Goal: Find specific page/section

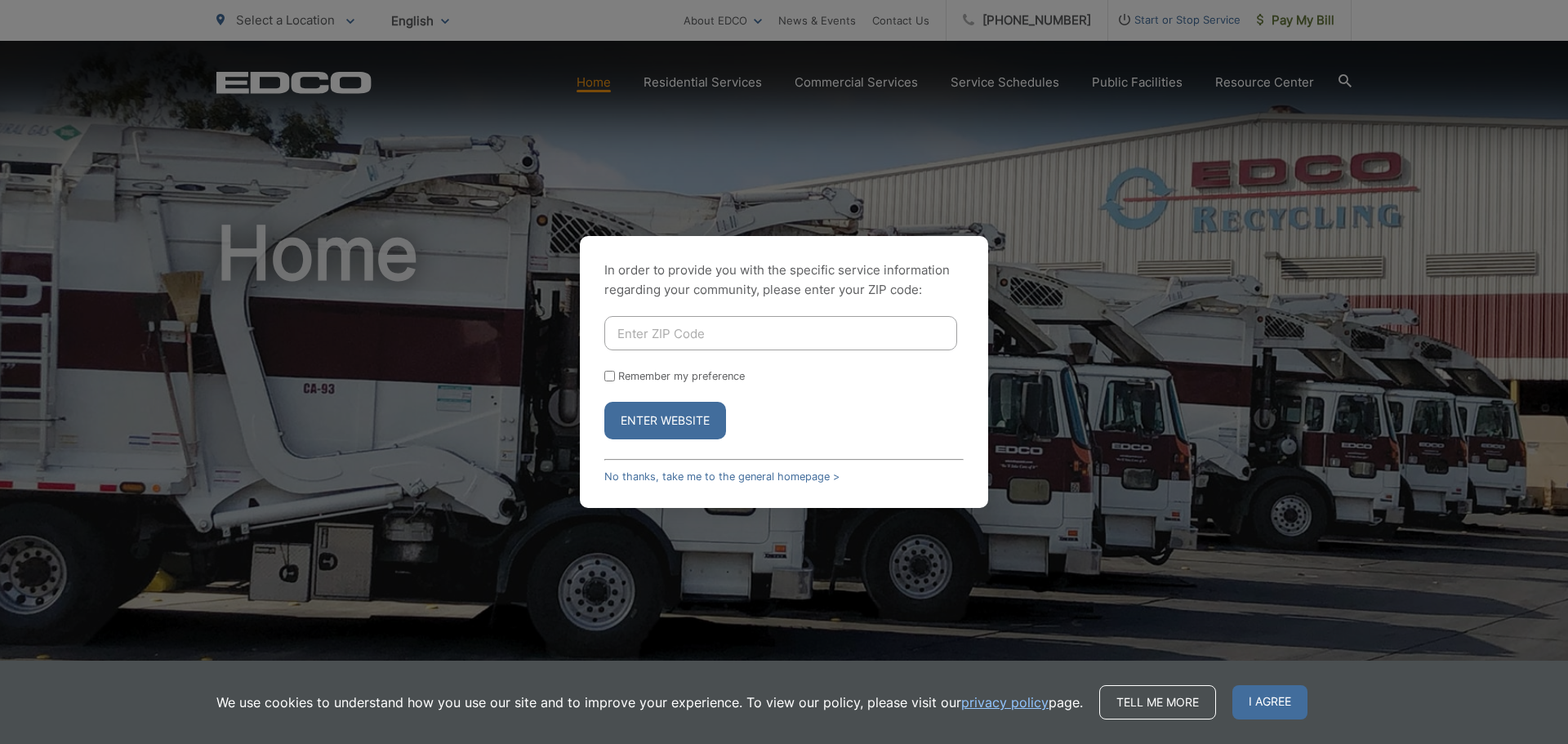
click at [716, 338] on input "Enter ZIP Code" at bounding box center [780, 333] width 353 height 34
type input "90620"
click at [648, 415] on button "Enter Website" at bounding box center [665, 420] width 122 height 38
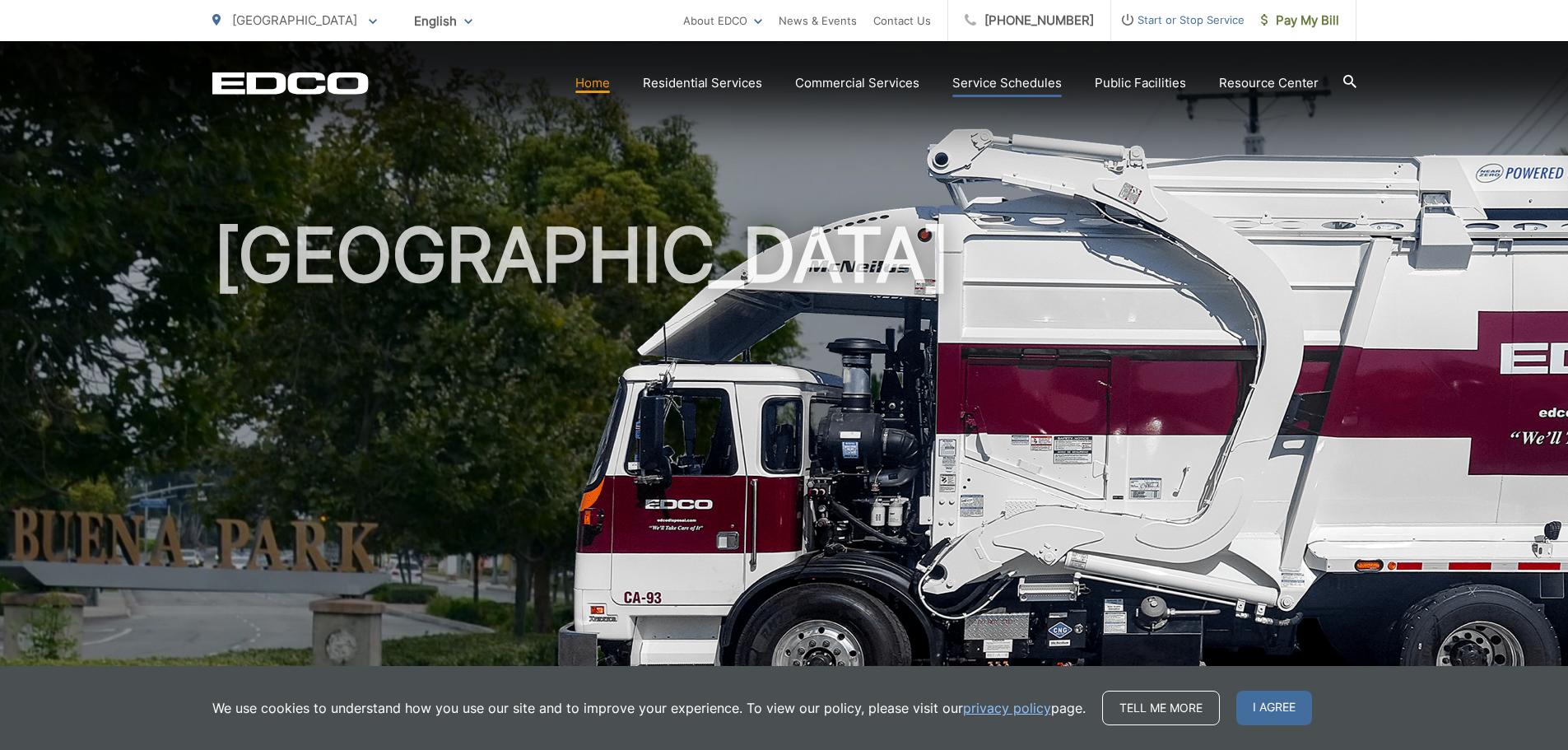
click at [1024, 85] on link "Service Schedules" at bounding box center [1007, 82] width 109 height 19
